Goal: Check status: Check status

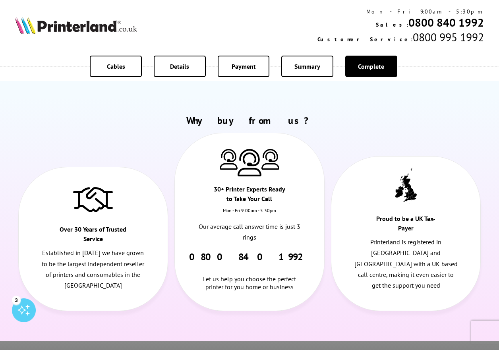
scroll to position [40, 0]
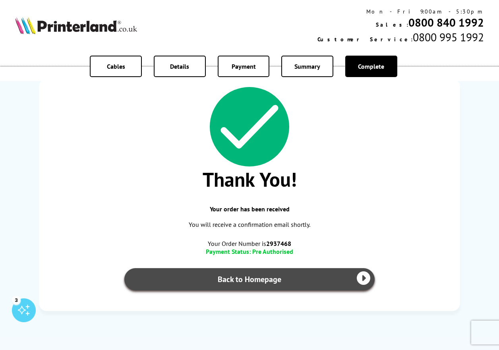
click at [321, 281] on link "Back to Homepage" at bounding box center [249, 279] width 250 height 22
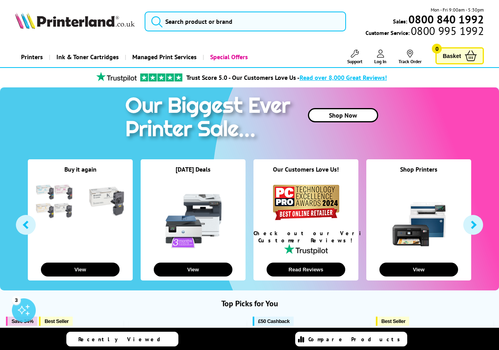
click at [372, 58] on ul "Support Technical Support Customer Support Track Order Sign In Your Account" at bounding box center [377, 57] width 102 height 15
click at [376, 57] on link "Log In" at bounding box center [380, 57] width 12 height 15
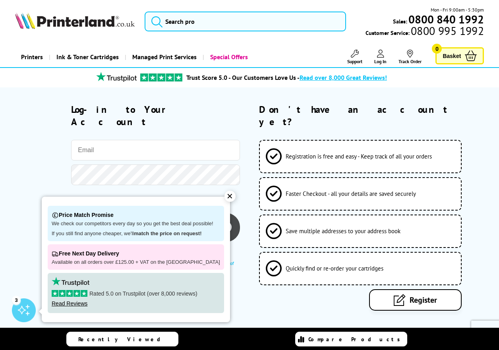
type input "[EMAIL_ADDRESS][DOMAIN_NAME]"
click at [105, 208] on div "Price Match Promise We check our competitors every day so you get the best deal…" at bounding box center [136, 223] width 176 height 35
click at [225, 195] on div "✕" at bounding box center [230, 196] width 11 height 11
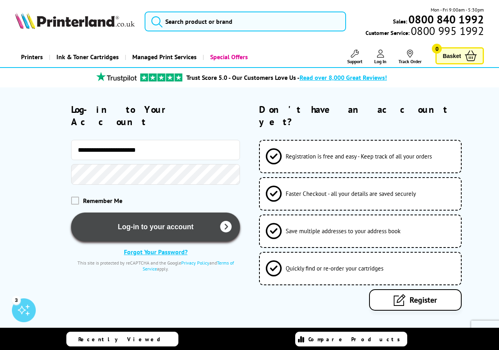
click at [178, 213] on button "Log-in to your account" at bounding box center [155, 227] width 169 height 29
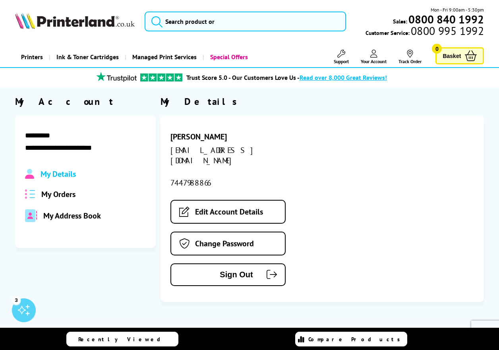
click at [56, 194] on span "My Orders" at bounding box center [58, 194] width 34 height 10
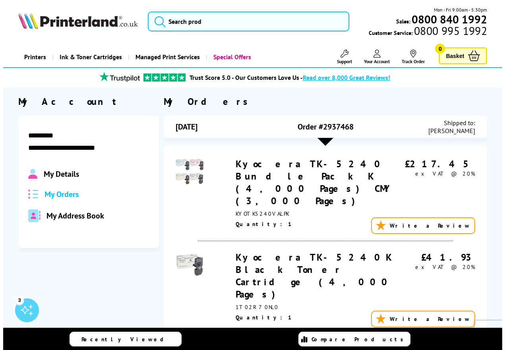
scroll to position [119, 0]
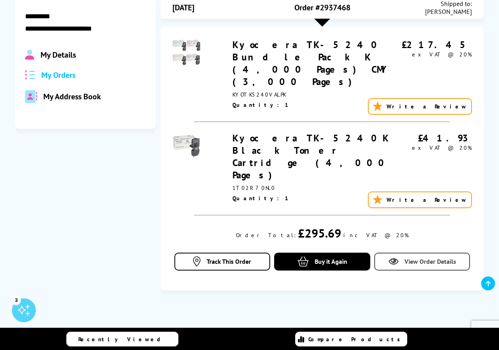
click at [401, 253] on link "View Order Details" at bounding box center [422, 262] width 96 height 18
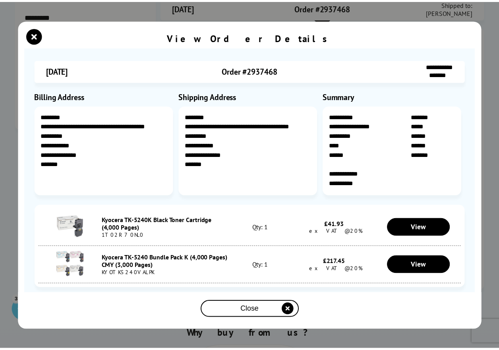
scroll to position [0, 0]
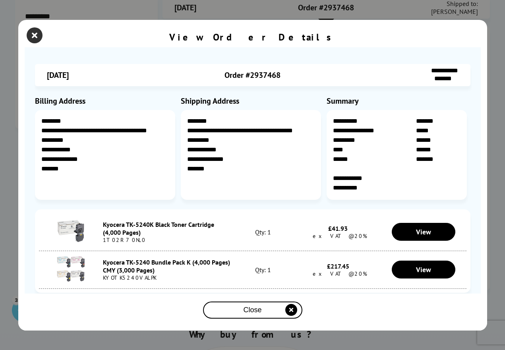
click at [31, 39] on icon "close modal" at bounding box center [35, 35] width 16 height 16
